Goal: Book appointment/travel/reservation

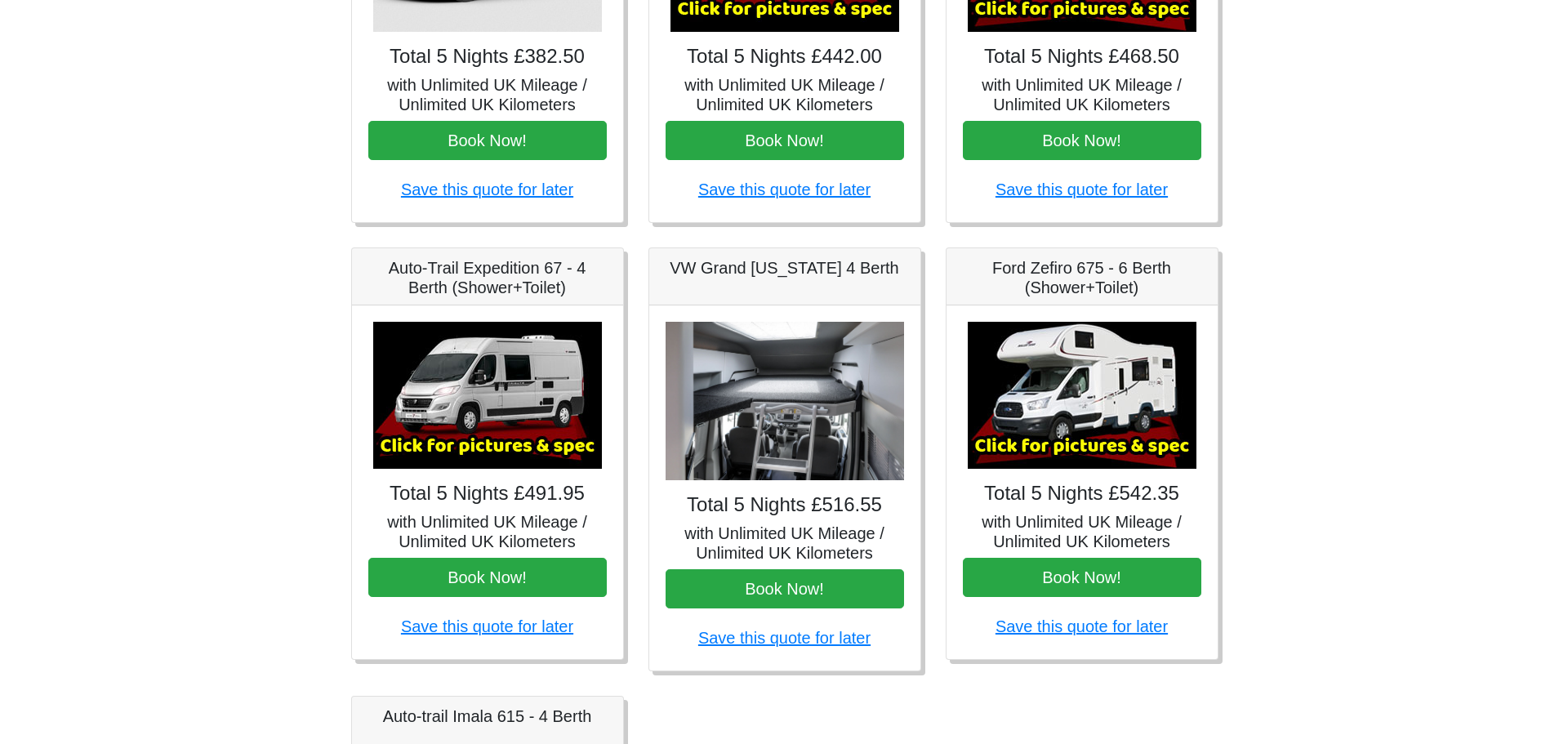
scroll to position [490, 0]
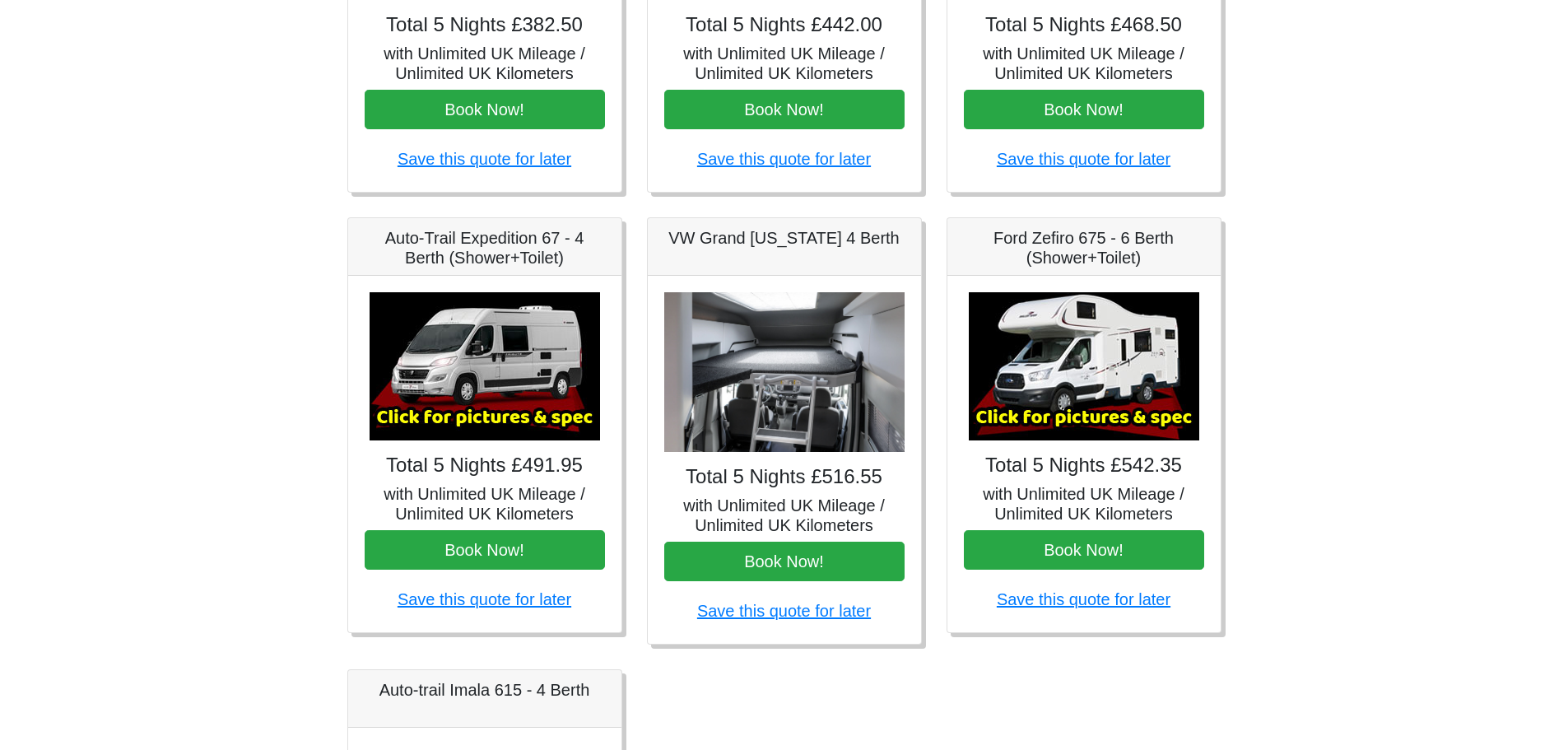
click at [1091, 437] on img at bounding box center [1084, 366] width 230 height 148
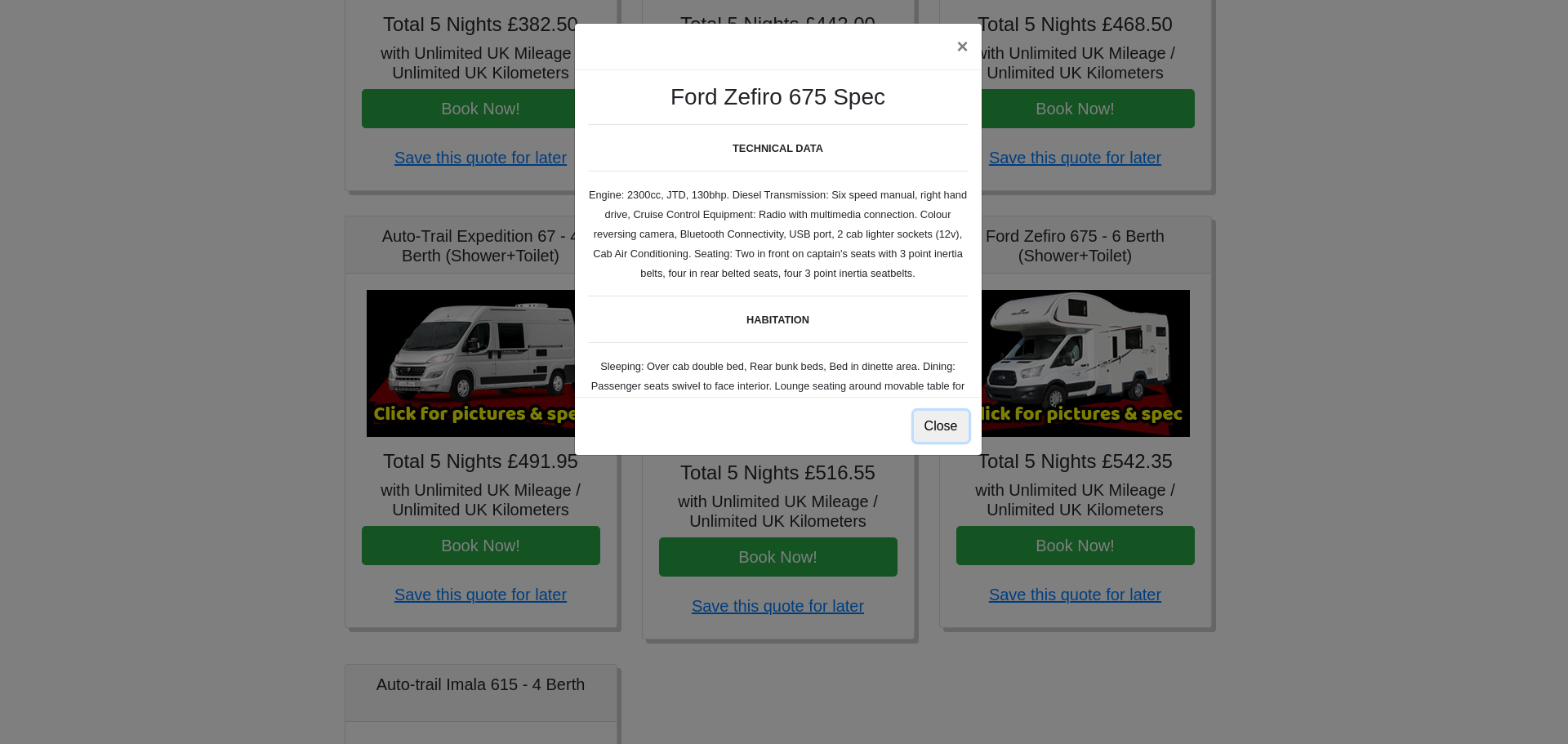
click at [940, 429] on button "Close" at bounding box center [941, 426] width 55 height 31
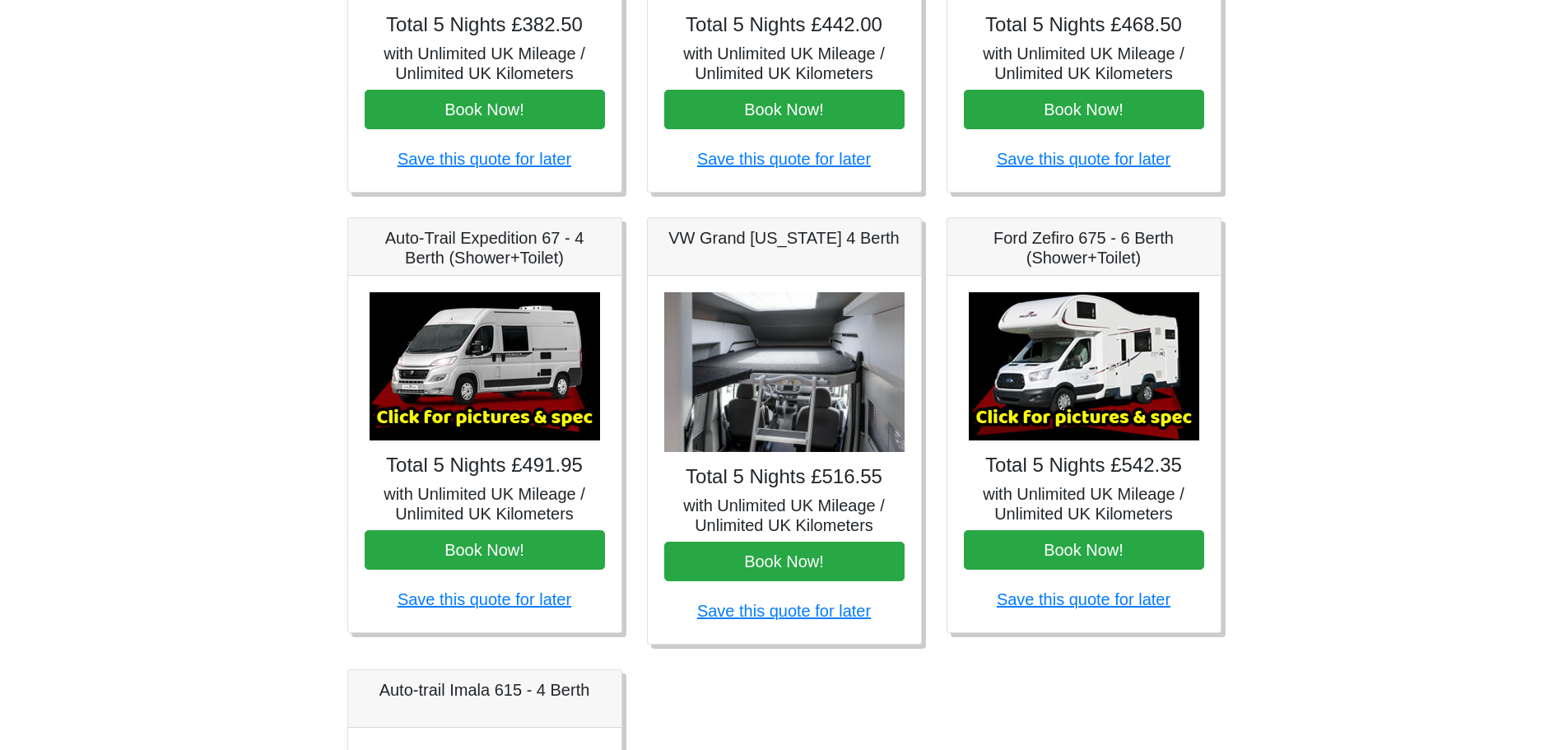
click at [777, 445] on img at bounding box center [784, 372] width 240 height 160
click at [779, 488] on h4 "Total 5 Nights £516.55" at bounding box center [784, 477] width 240 height 24
click at [779, 245] on h5 "VW Grand [US_STATE] 4 Berth" at bounding box center [784, 237] width 240 height 20
click at [774, 383] on img at bounding box center [784, 372] width 240 height 160
click at [764, 503] on h5 "with Unlimited UK Mileage / Unlimited UK Kilometers" at bounding box center [784, 515] width 240 height 39
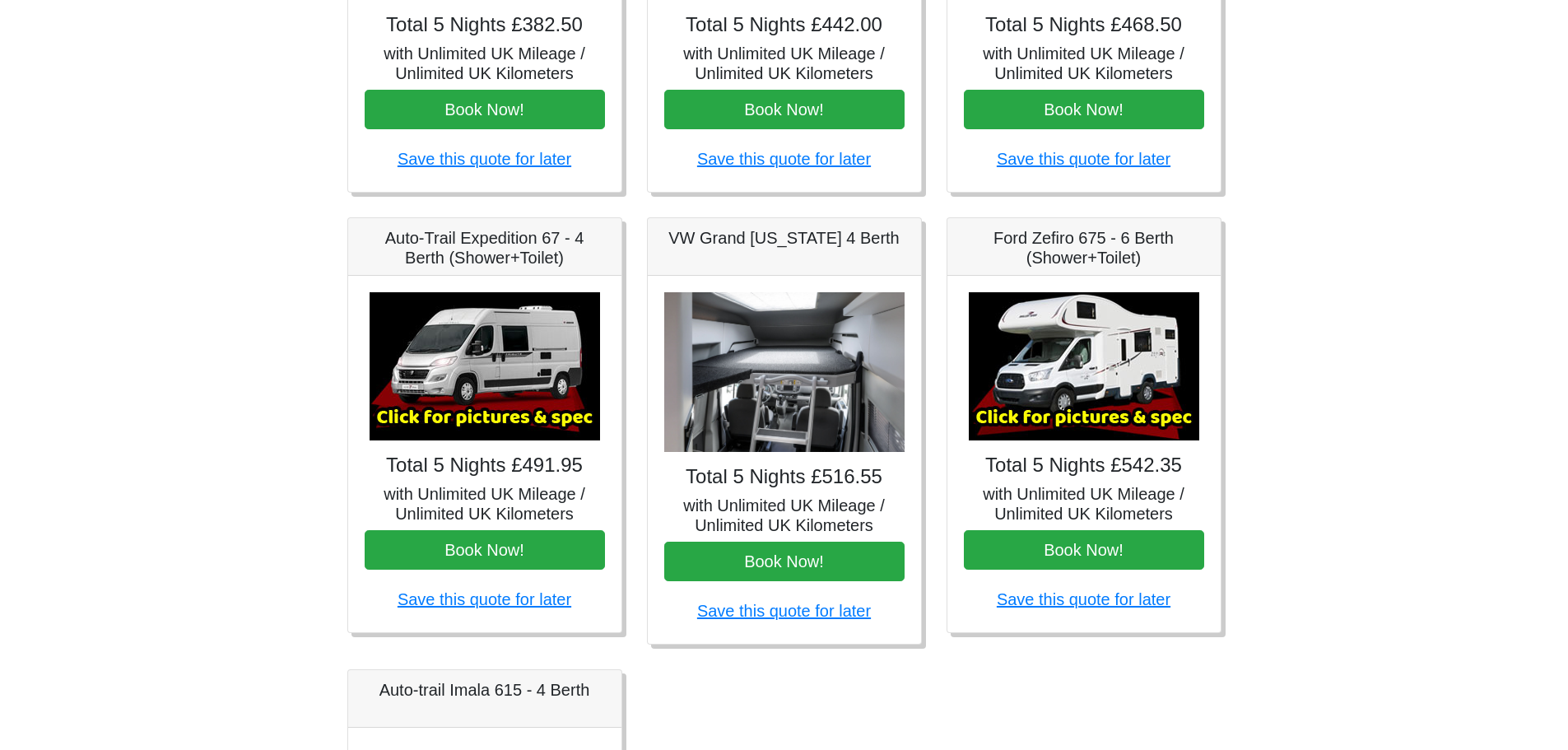
click at [789, 490] on div "Total 5 Nights £516.55 with Unlimited UK Mileage / Unlimited UK Kilometers Book…" at bounding box center [784, 460] width 274 height 368
click at [784, 506] on h5 "with Unlimited UK Mileage / Unlimited UK Kilometers" at bounding box center [784, 515] width 240 height 39
click at [788, 400] on img at bounding box center [784, 372] width 240 height 160
click at [789, 400] on img at bounding box center [784, 372] width 240 height 160
click at [754, 474] on h4 "Total 5 Nights £516.55" at bounding box center [784, 477] width 240 height 24
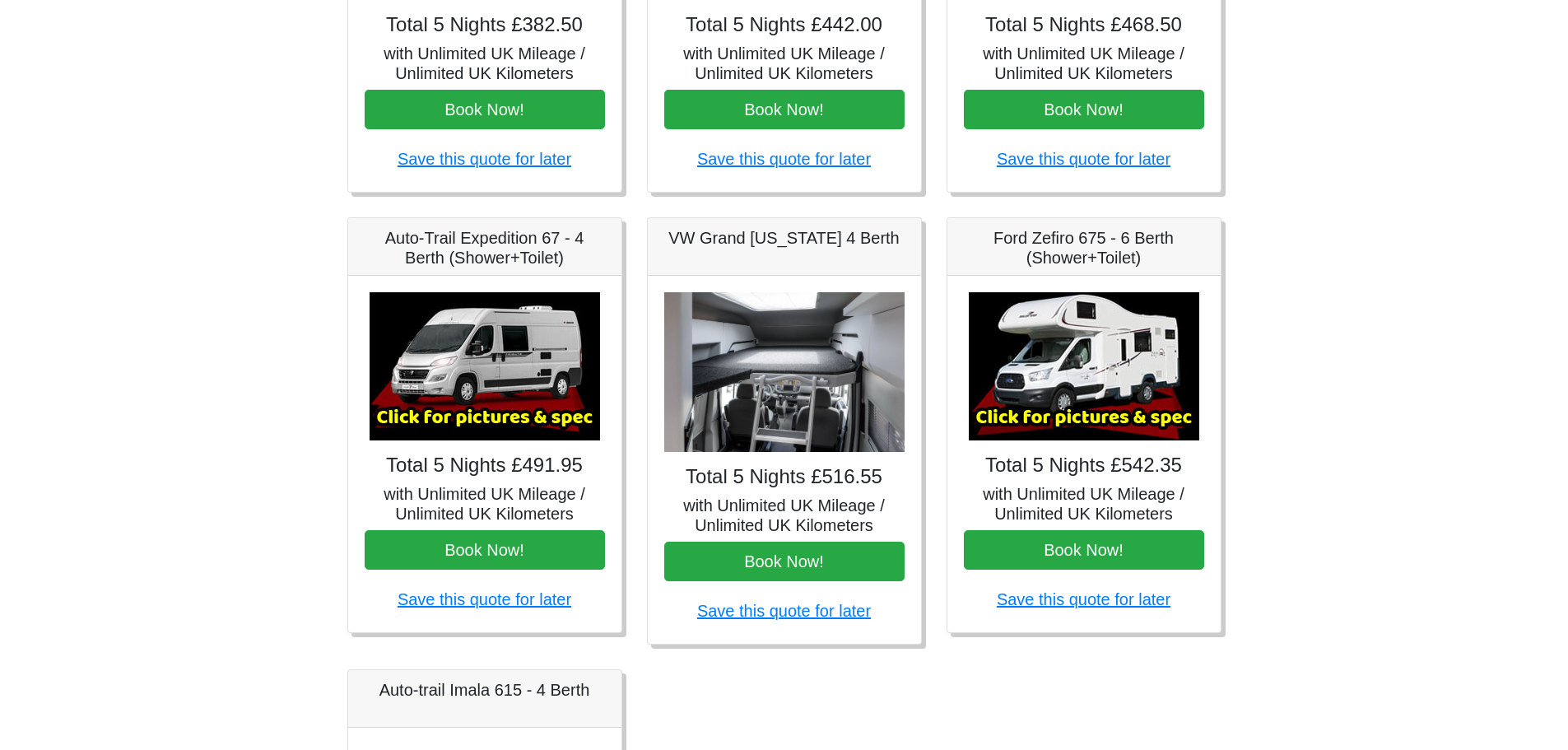
click at [497, 418] on img at bounding box center [485, 366] width 230 height 148
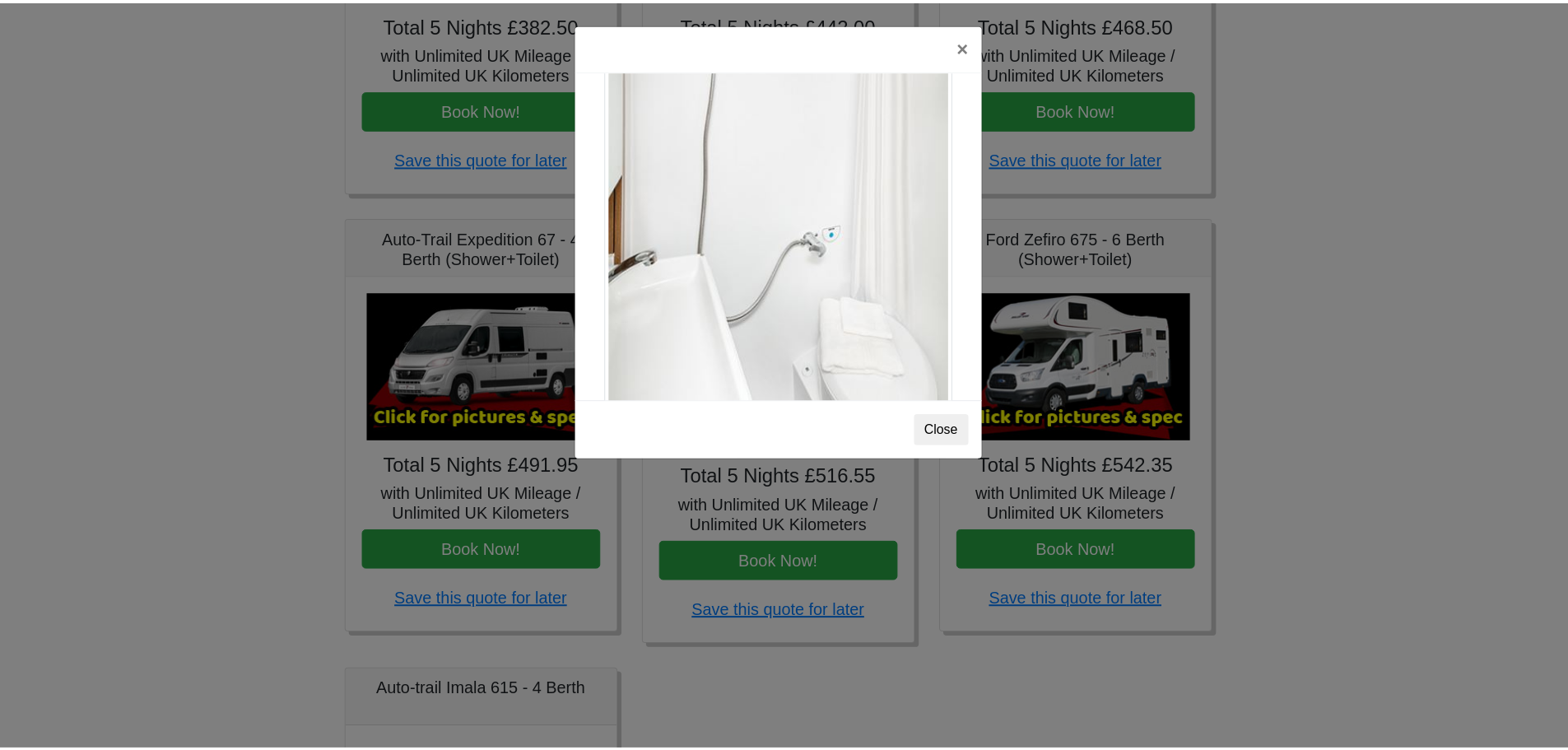
scroll to position [2228, 0]
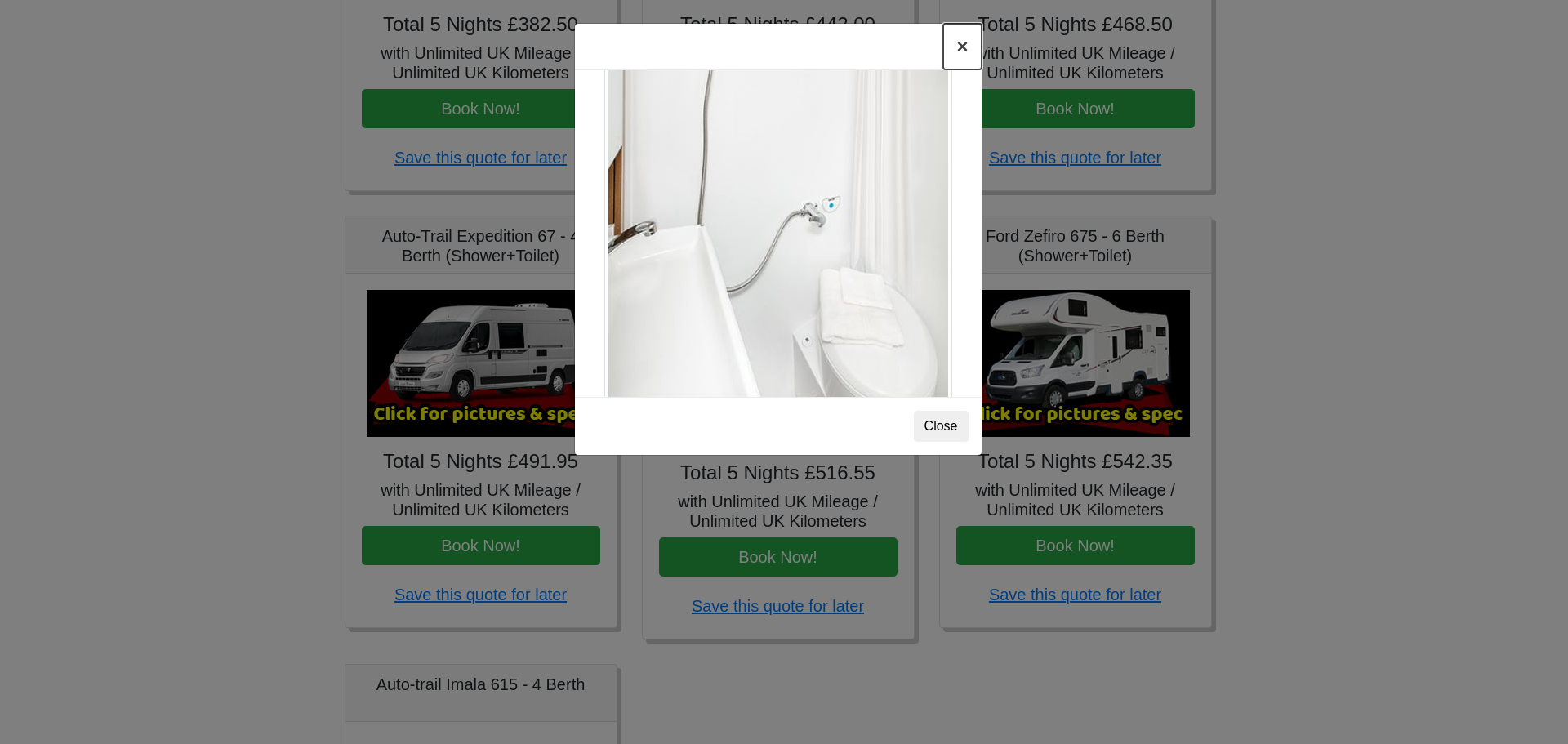
click at [957, 53] on button "×" at bounding box center [962, 46] width 37 height 46
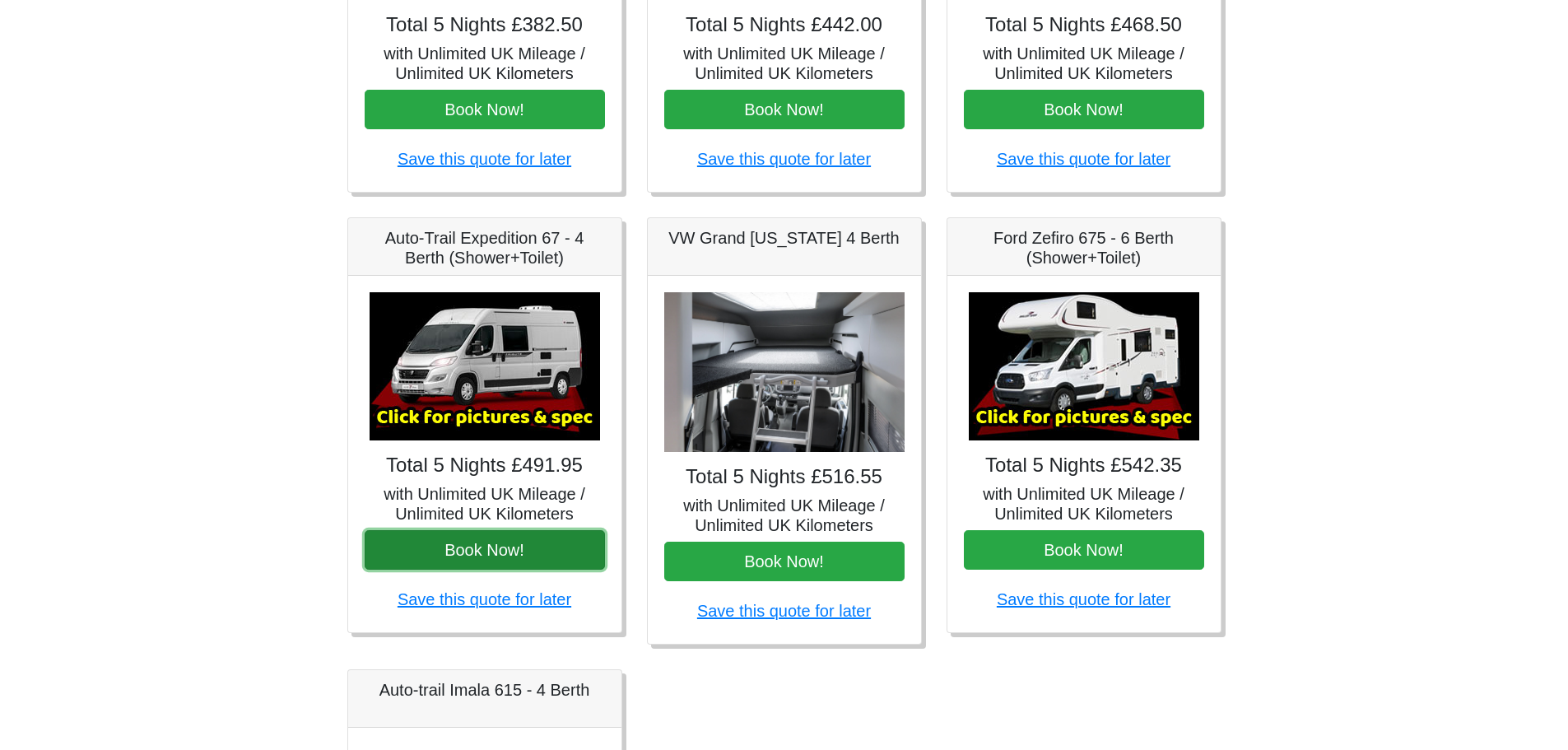
click at [507, 549] on button "Book Now!" at bounding box center [485, 550] width 240 height 39
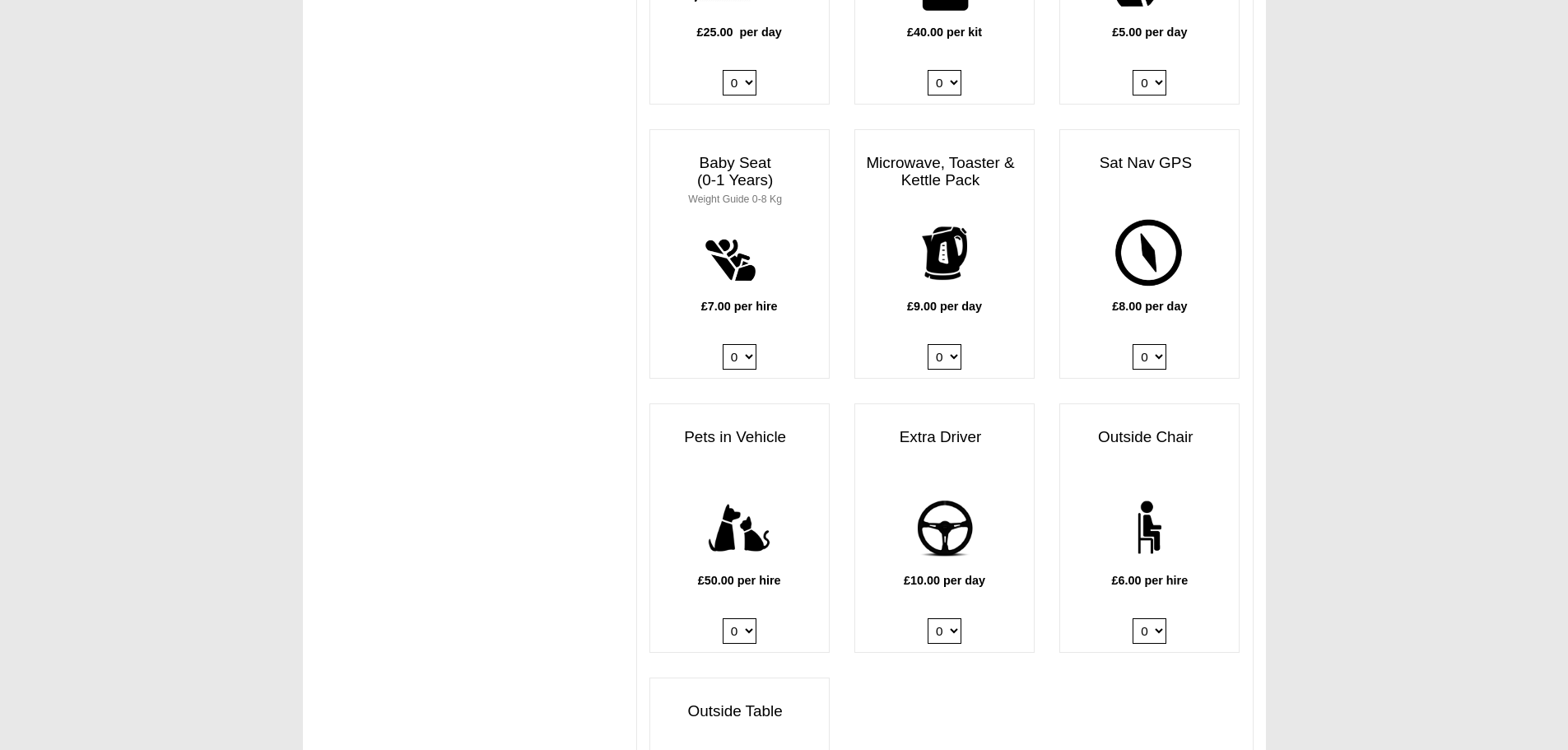
scroll to position [1564, 0]
